Goal: Information Seeking & Learning: Check status

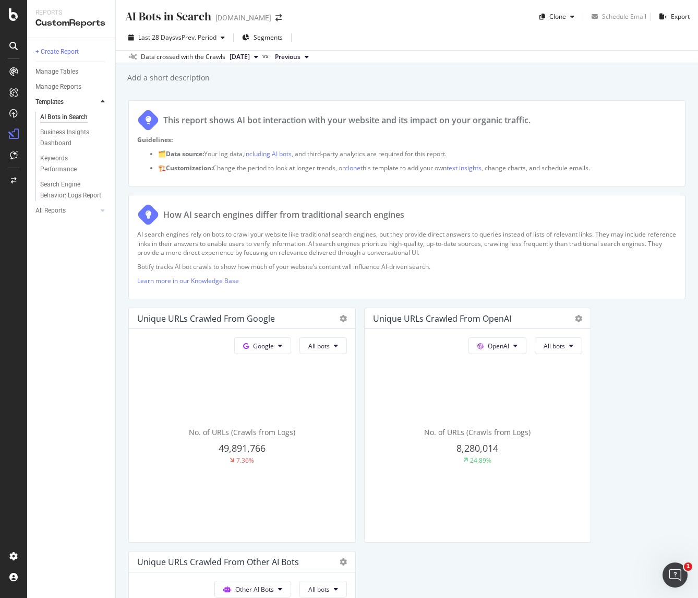
scroll to position [465, 0]
